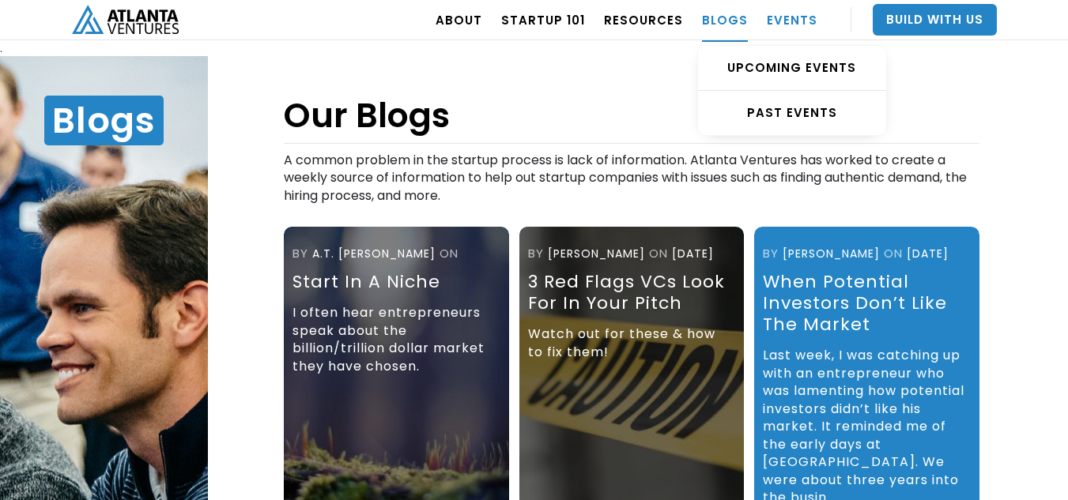
click at [785, 28] on link "EVENTS" at bounding box center [792, 20] width 51 height 44
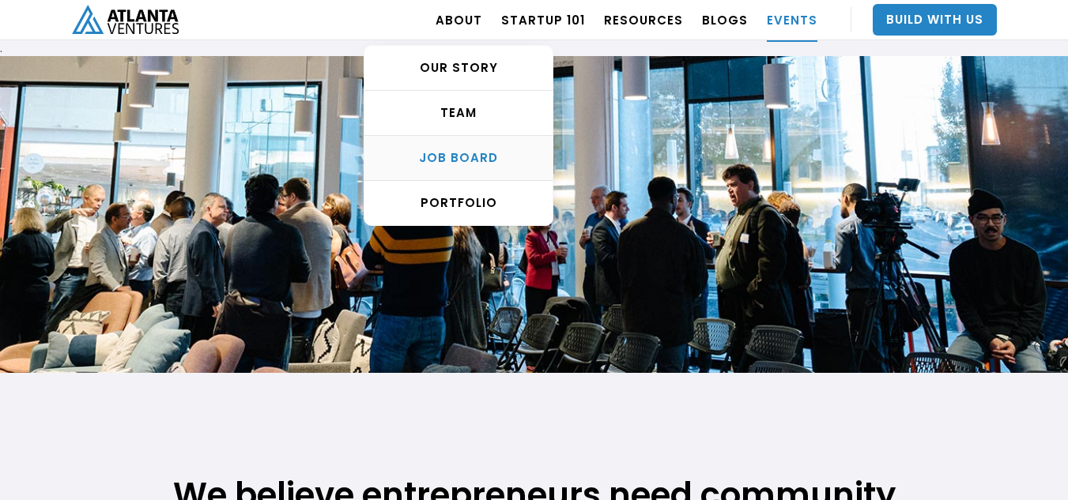
click at [464, 154] on div "Job Board" at bounding box center [458, 158] width 188 height 16
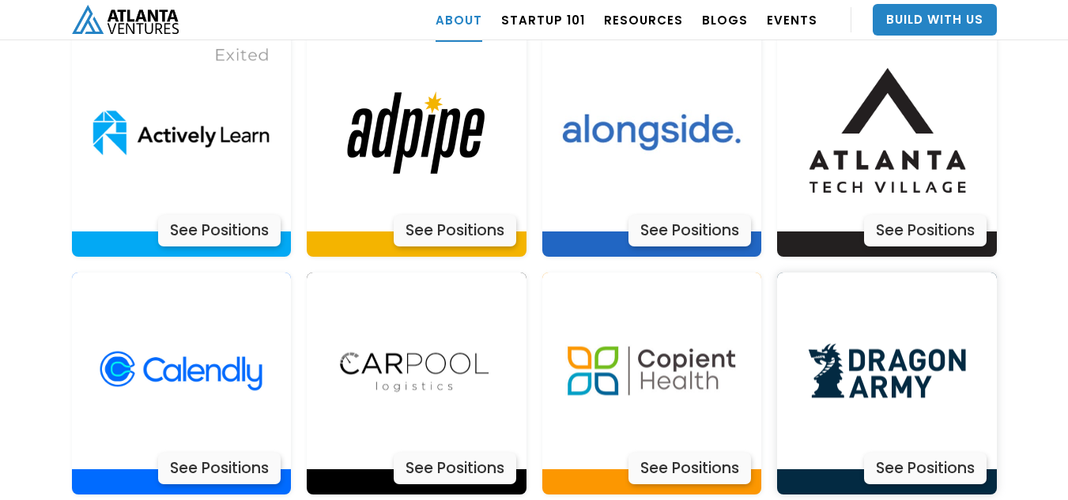
scroll to position [3408, 0]
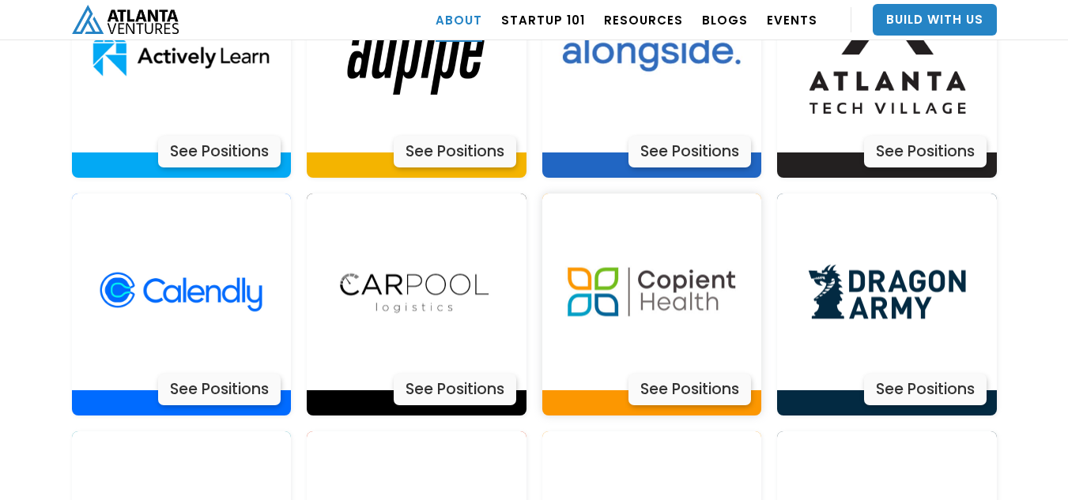
click at [712, 374] on div "See Positions" at bounding box center [690, 390] width 123 height 32
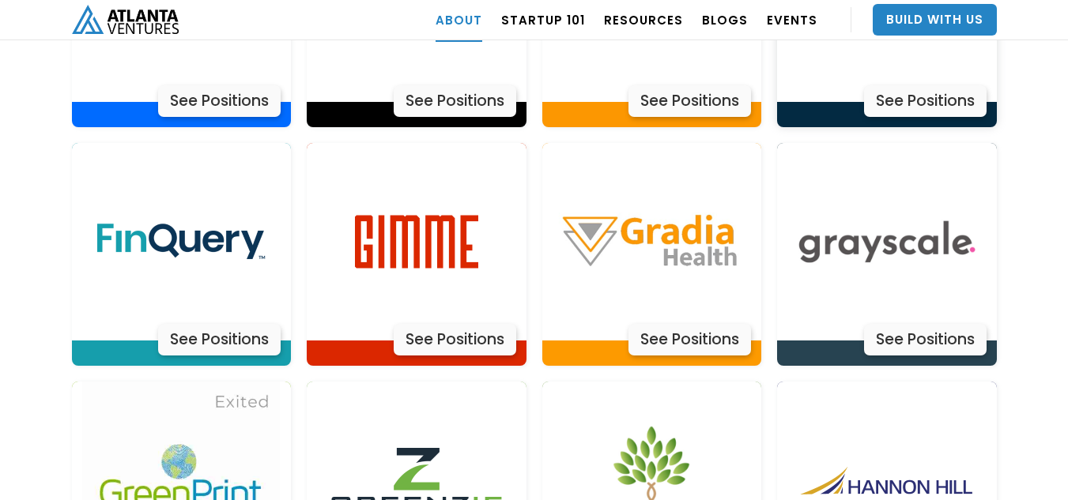
scroll to position [3724, 0]
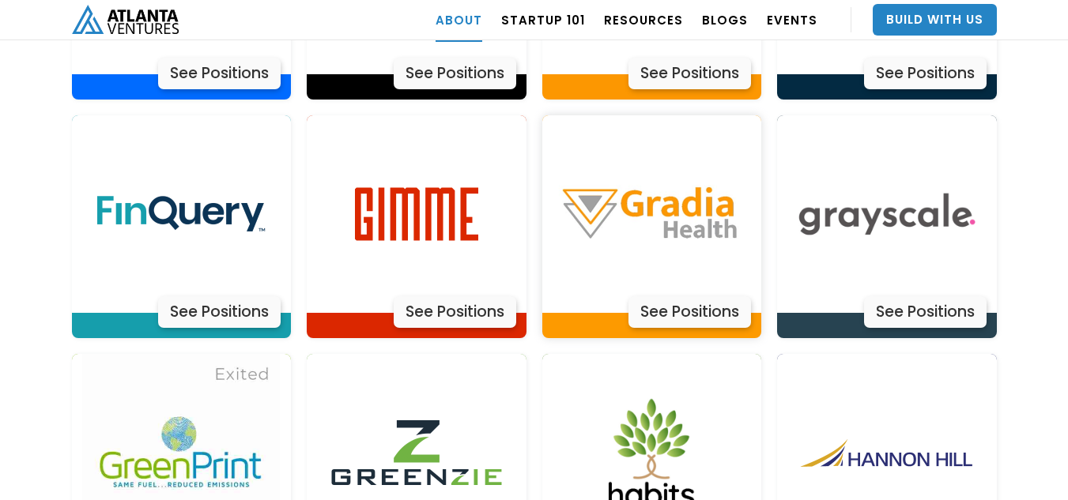
click at [698, 184] on img at bounding box center [652, 214] width 198 height 198
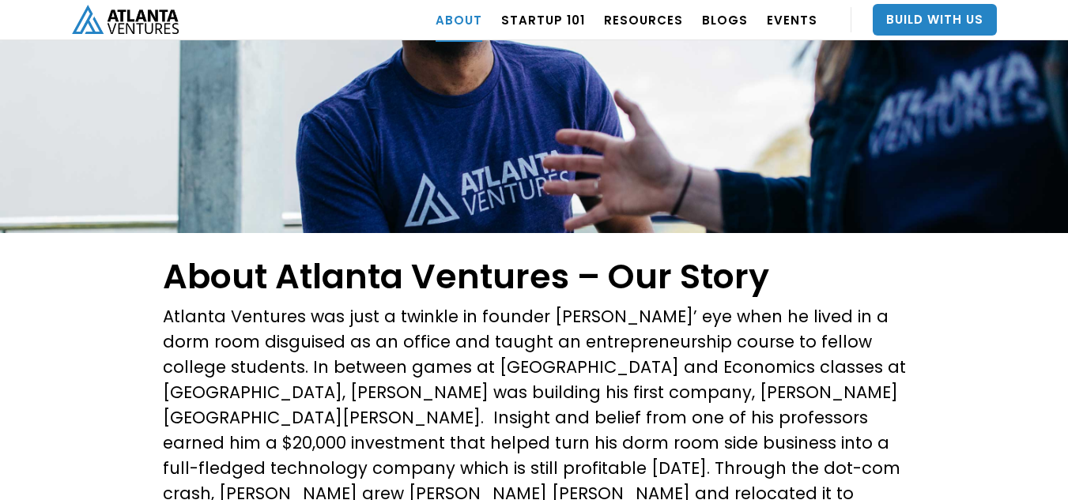
scroll to position [0, 0]
